Goal: Information Seeking & Learning: Learn about a topic

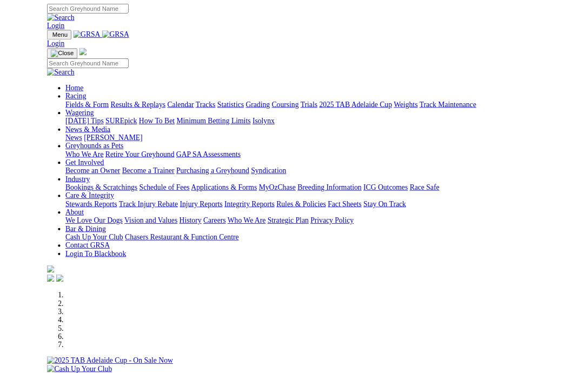
scroll to position [381, 0]
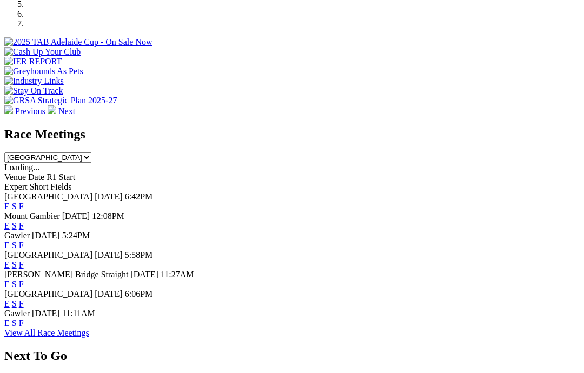
click at [24, 318] on link "F" at bounding box center [21, 322] width 5 height 9
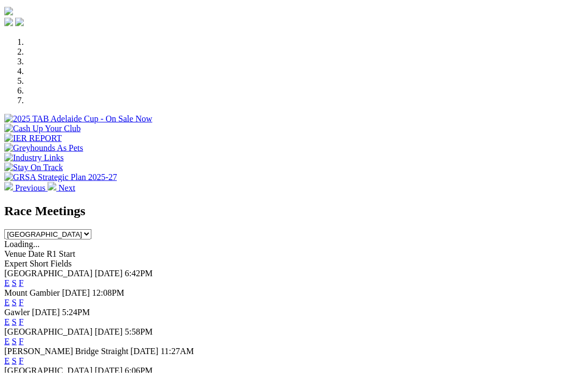
scroll to position [305, 0]
click at [24, 278] on link "F" at bounding box center [21, 282] width 5 height 9
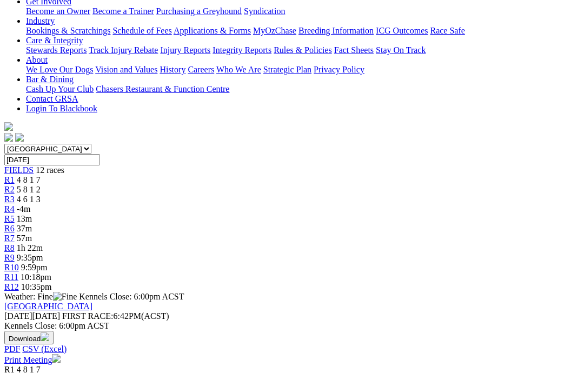
scroll to position [211, 0]
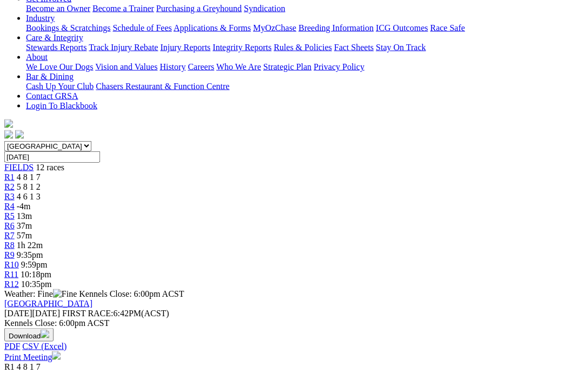
click at [99, 372] on link "GREYHOUNDS AS PETS STAKE CTA Division1" at bounding box center [93, 376] width 178 height 9
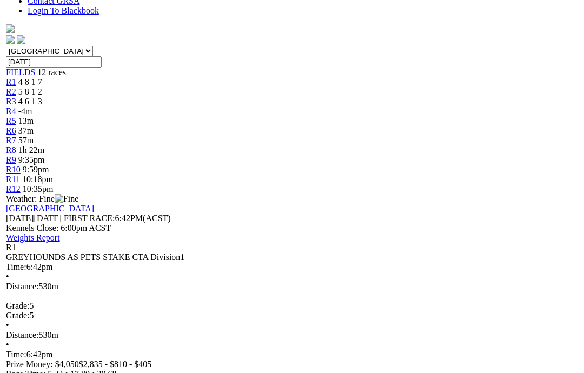
scroll to position [311, 0]
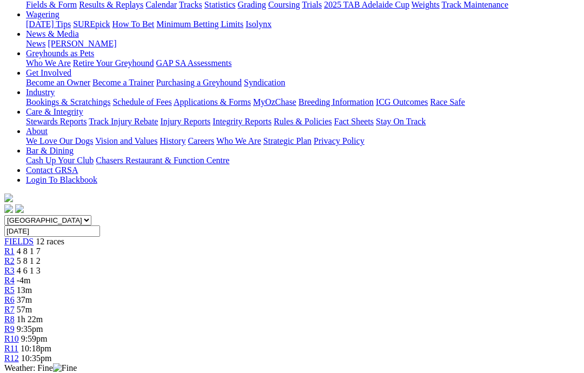
scroll to position [120, 0]
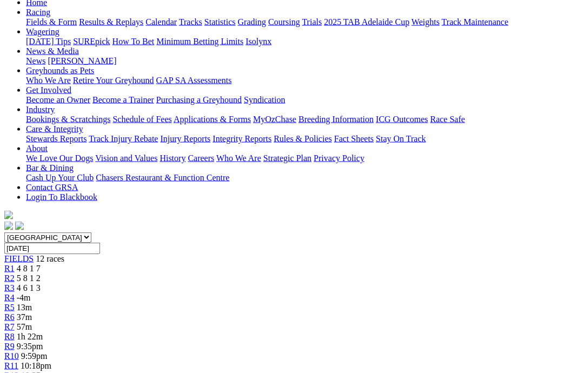
click at [15, 273] on link "R2" at bounding box center [9, 277] width 10 height 9
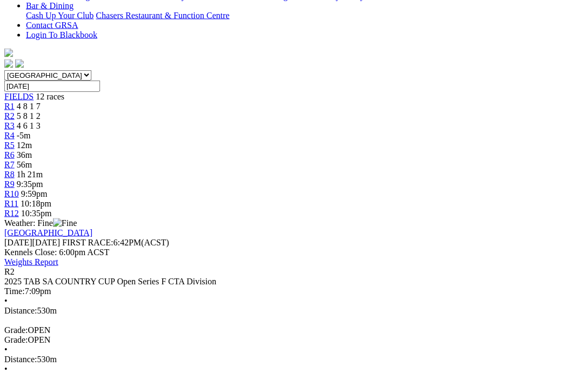
scroll to position [283, 0]
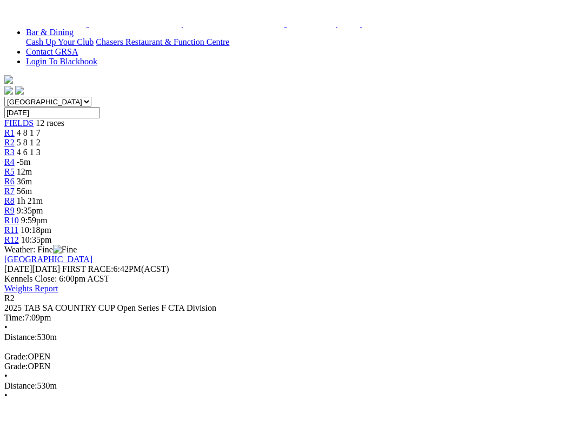
scroll to position [11, 0]
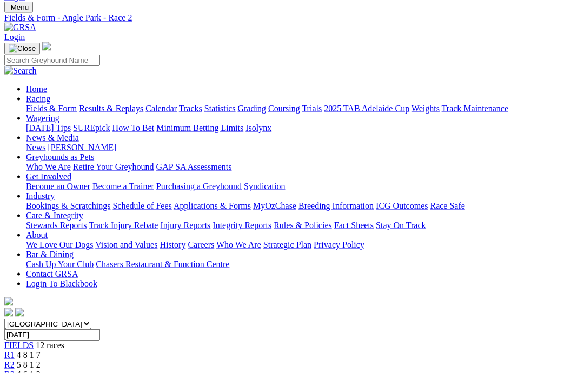
scroll to position [7, 0]
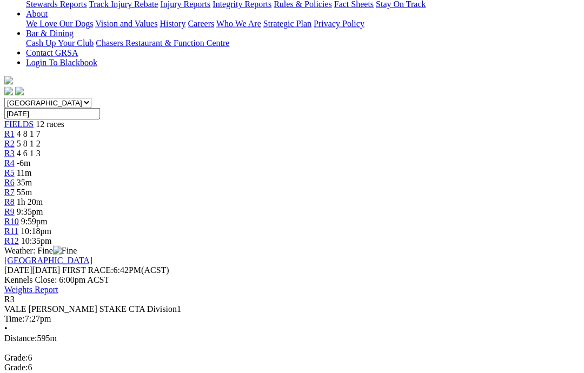
scroll to position [257, 0]
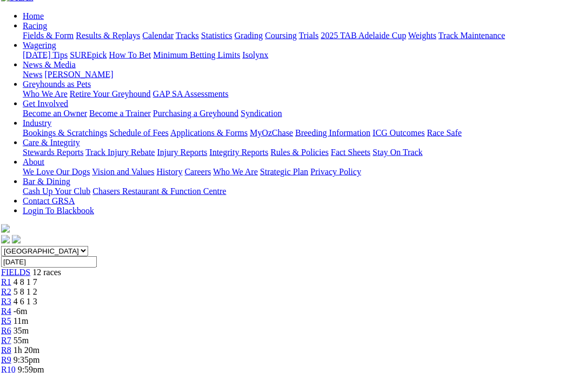
scroll to position [105, 3]
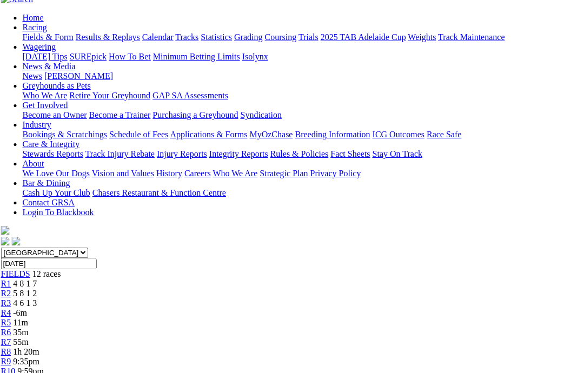
click at [30, 269] on span "FIELDS" at bounding box center [15, 273] width 29 height 9
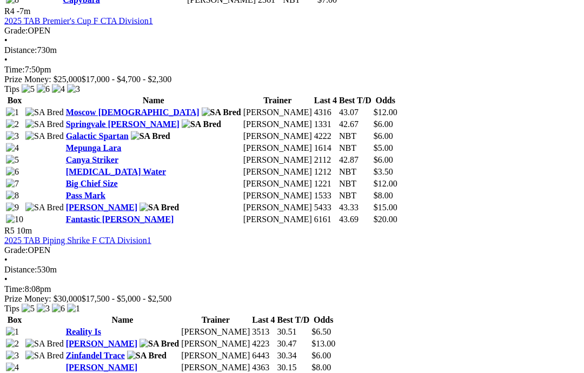
scroll to position [1138, 0]
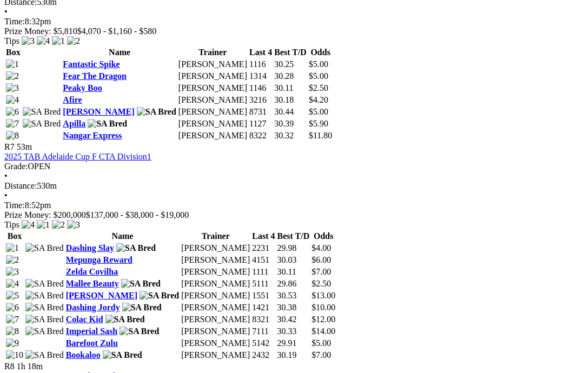
scroll to position [1637, 0]
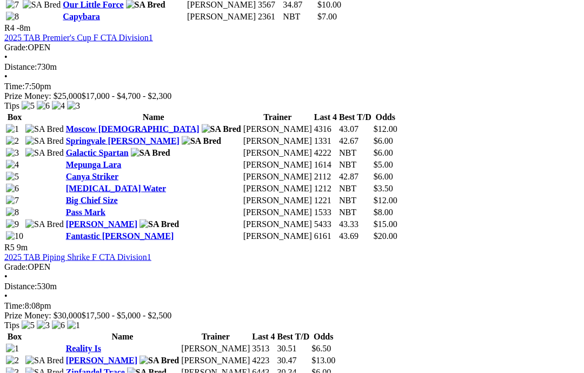
scroll to position [1116, 0]
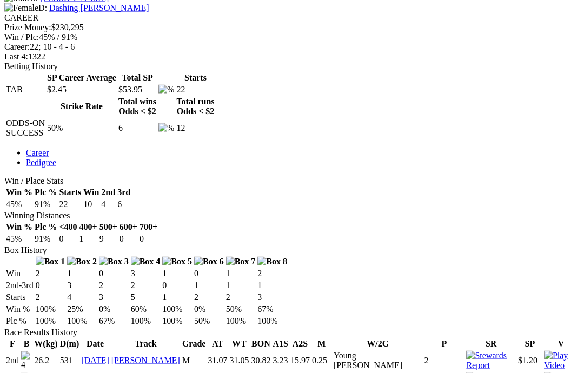
scroll to position [462, 0]
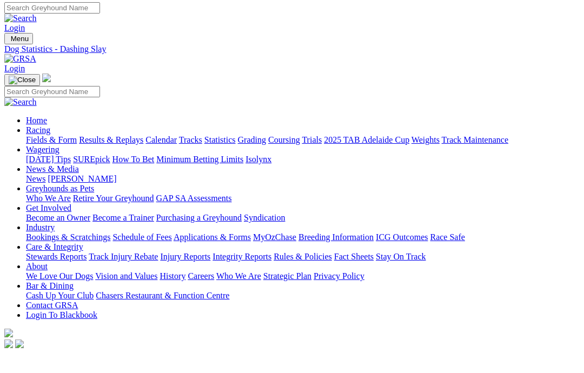
scroll to position [0, 0]
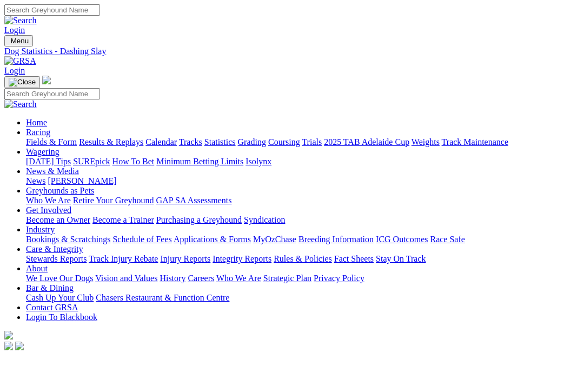
click at [79, 166] on link "News & Media" at bounding box center [52, 170] width 53 height 9
click at [45, 176] on link "News" at bounding box center [35, 180] width 19 height 9
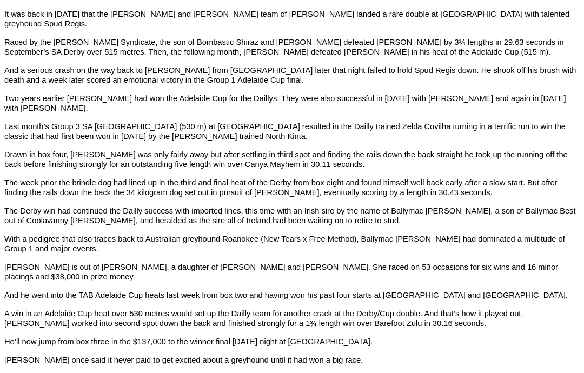
scroll to position [373, 33]
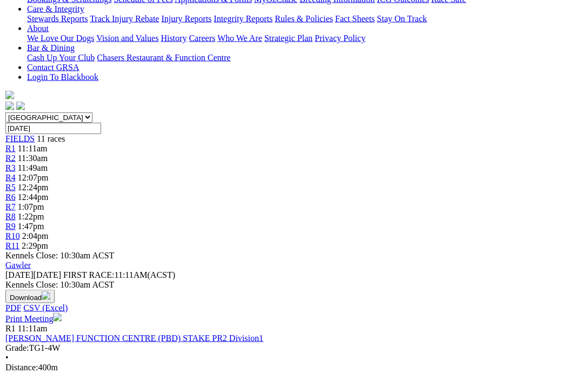
scroll to position [218, 0]
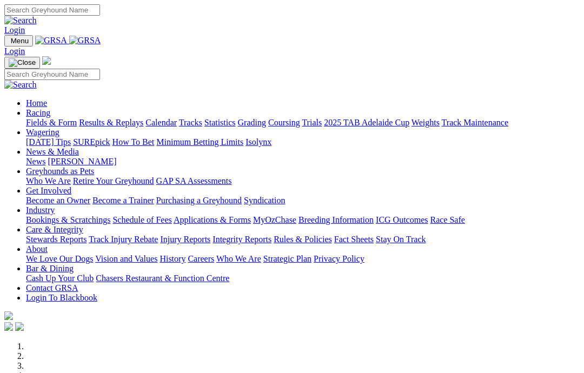
scroll to position [381, 0]
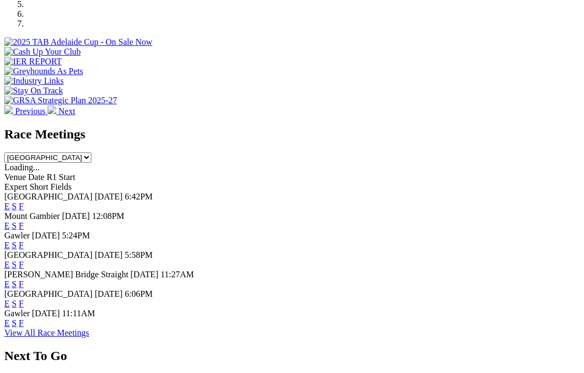
click at [24, 299] on link "F" at bounding box center [21, 303] width 5 height 9
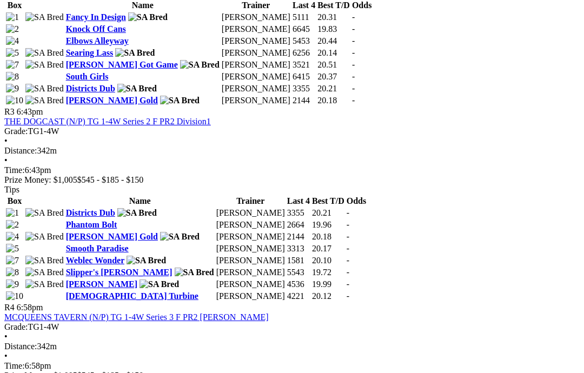
scroll to position [838, 0]
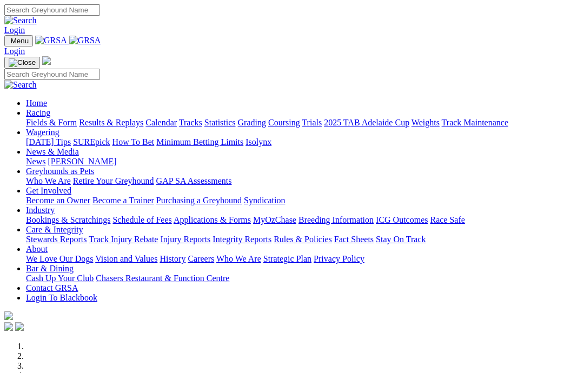
scroll to position [381, 0]
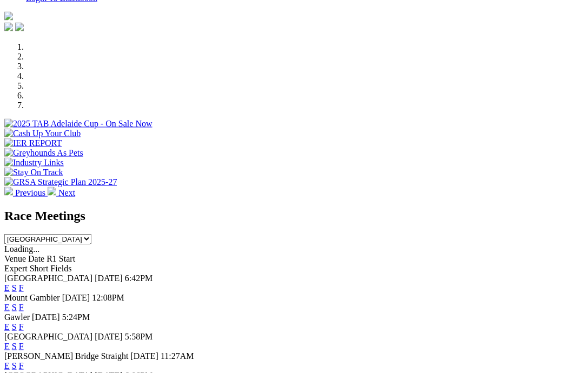
scroll to position [305, 0]
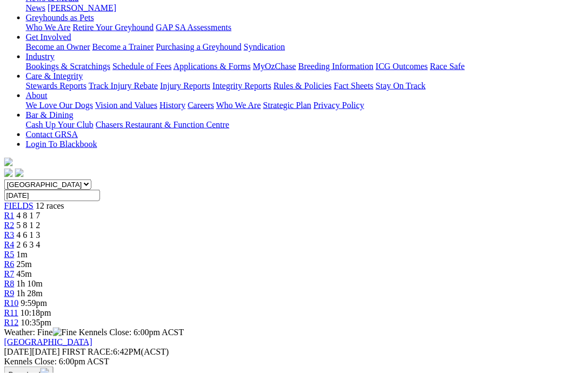
scroll to position [120, 15]
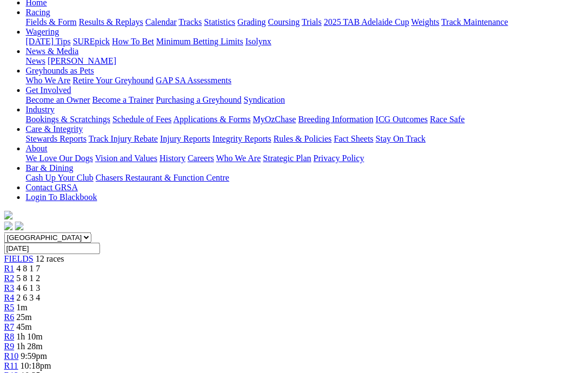
click at [36, 254] on span "12 races" at bounding box center [50, 258] width 29 height 9
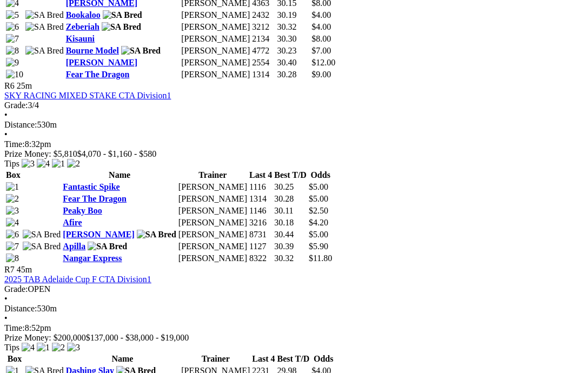
scroll to position [1446, 0]
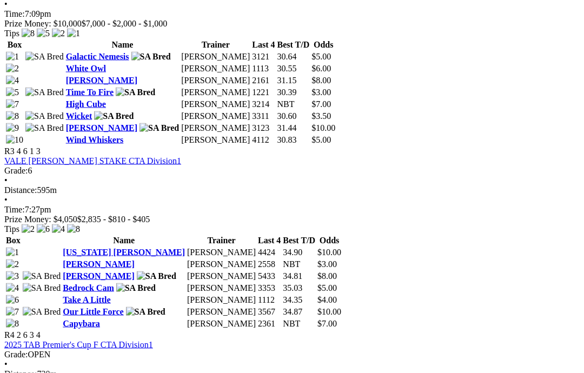
scroll to position [815, 0]
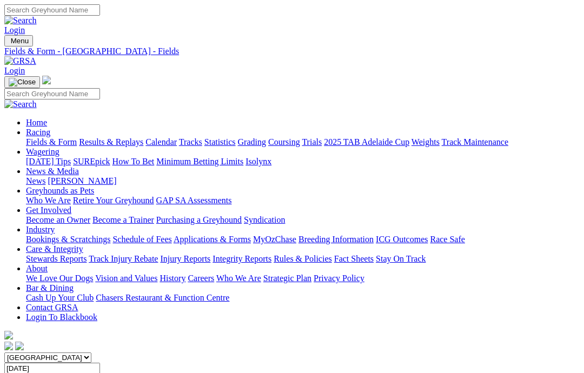
scroll to position [880, 0]
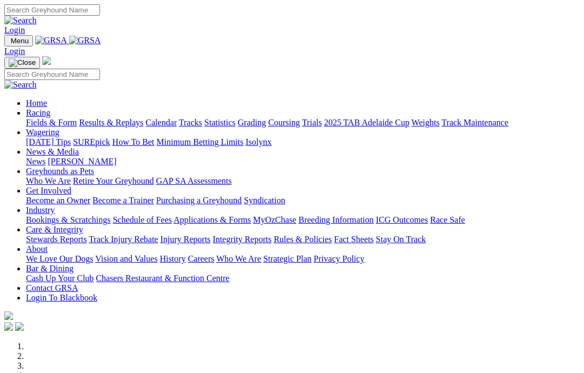
scroll to position [211, 0]
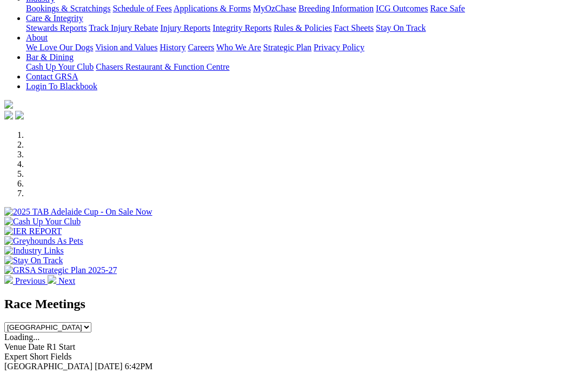
click at [24, 371] on link "F" at bounding box center [21, 375] width 5 height 9
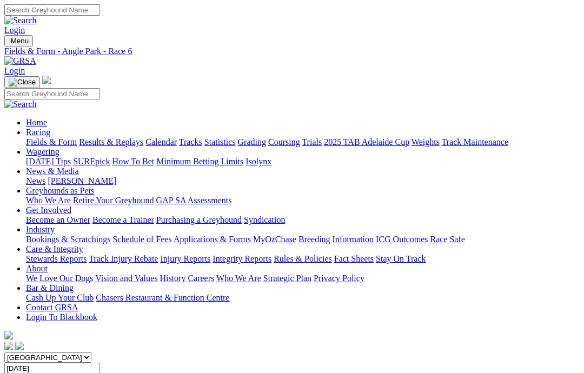
click at [36, 372] on div "FIELDS 12 races" at bounding box center [291, 379] width 575 height 10
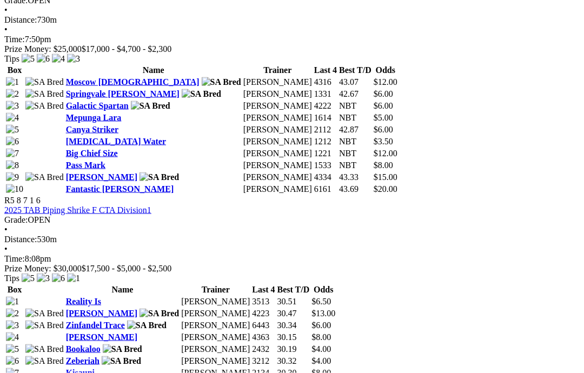
scroll to position [1125, 0]
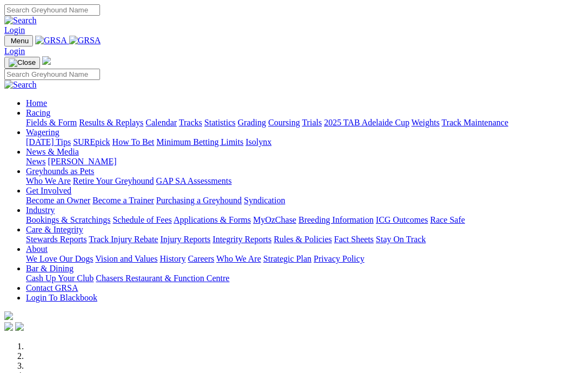
scroll to position [370, 0]
